Goal: Use online tool/utility: Use online tool/utility

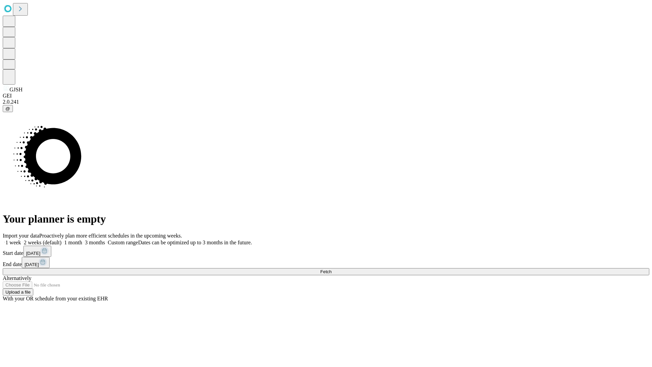
click at [332, 269] on span "Fetch" at bounding box center [325, 271] width 11 height 5
